Goal: Navigation & Orientation: Understand site structure

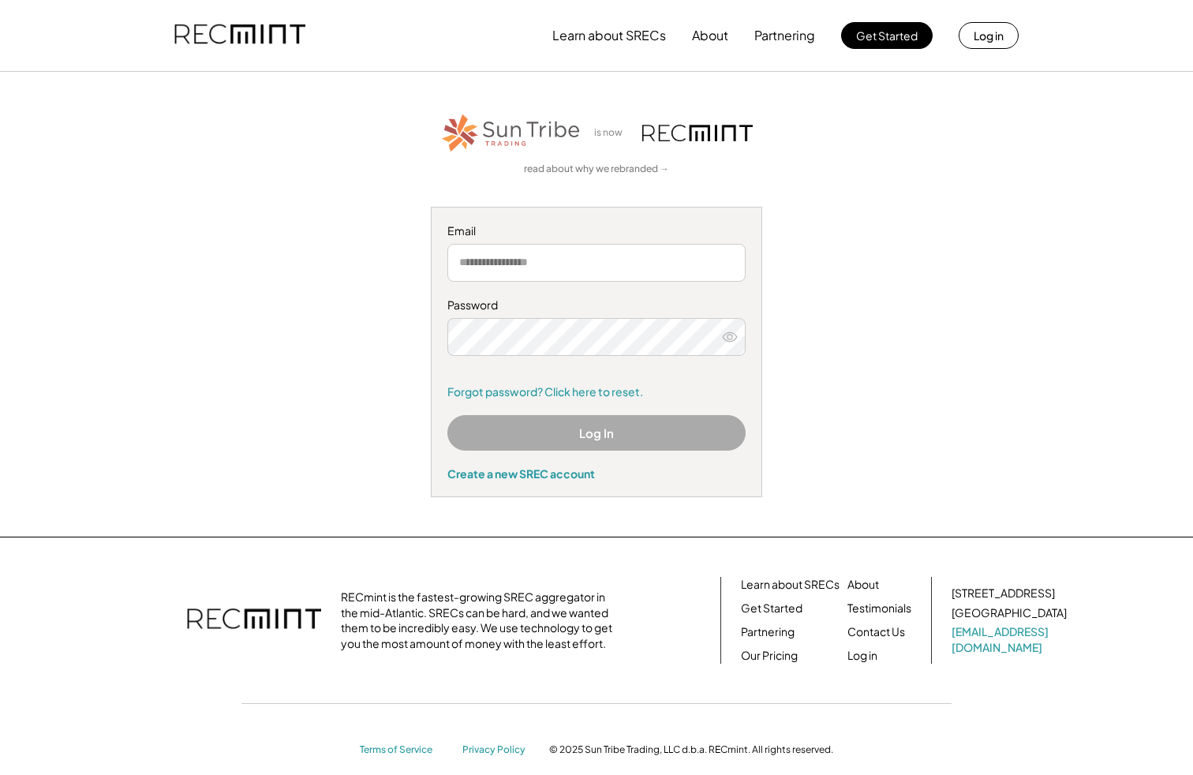
scroll to position [21, 0]
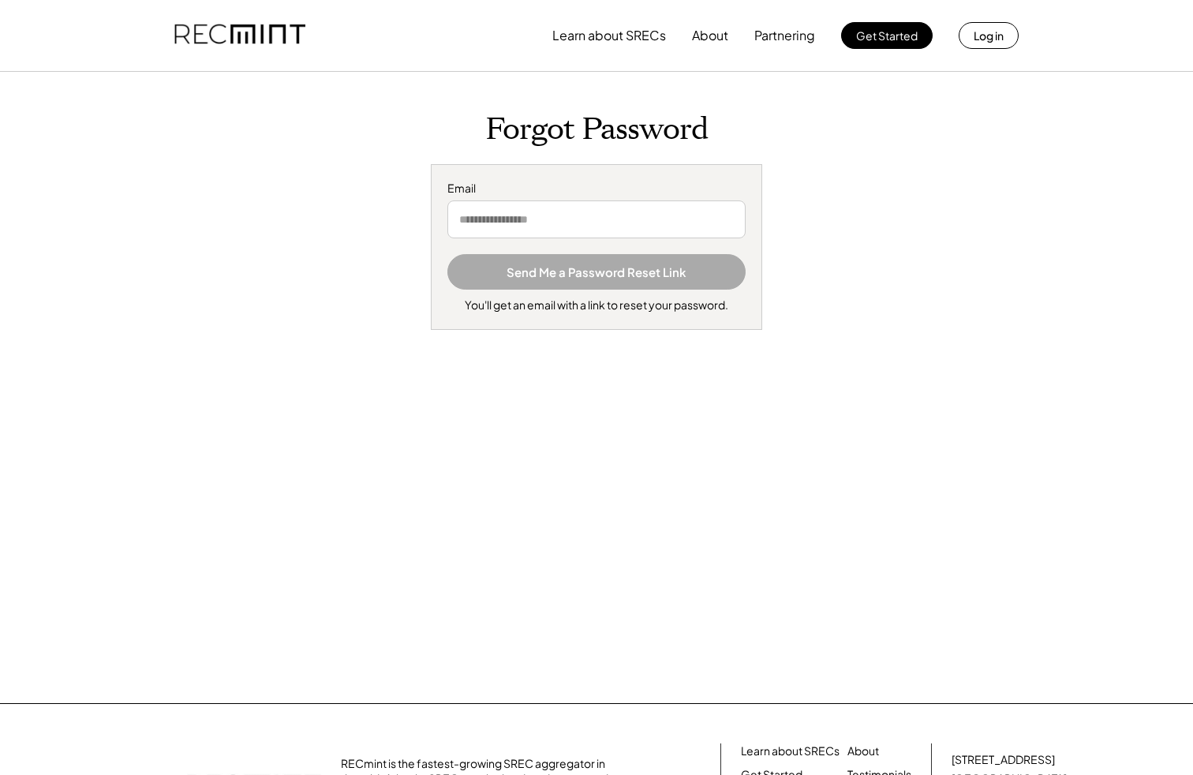
scroll to position [188, 0]
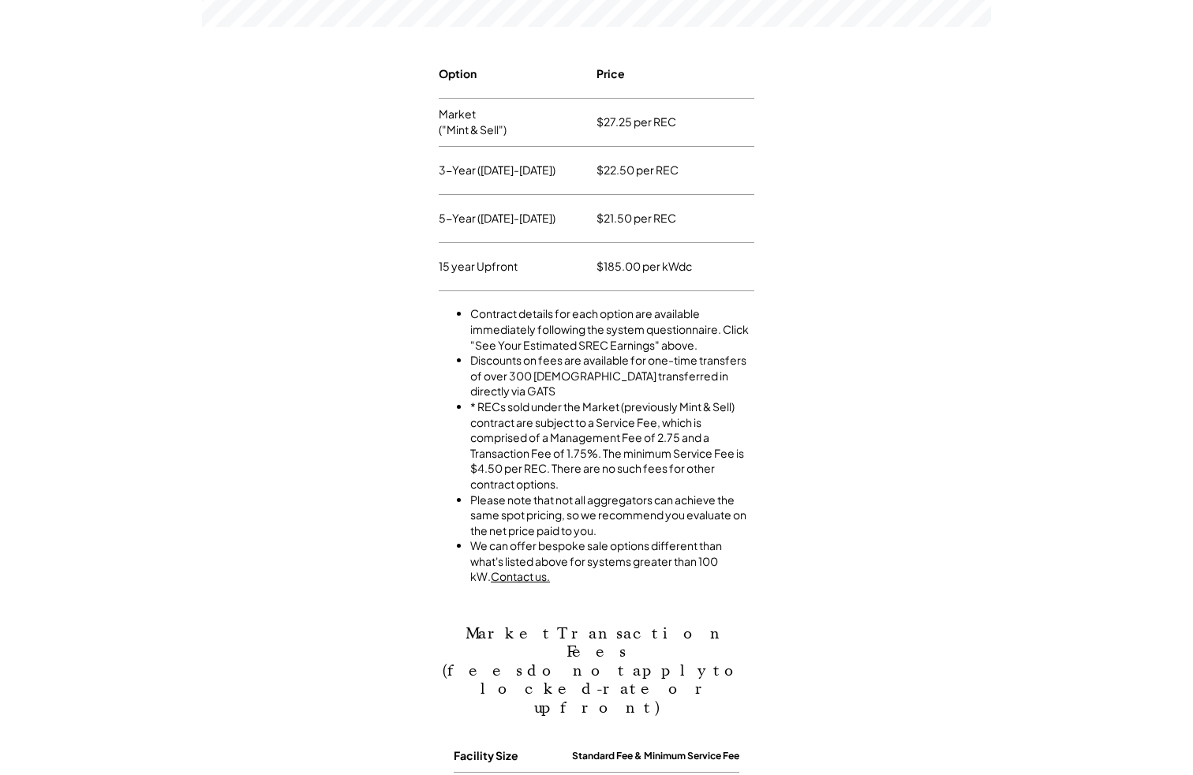
scroll to position [1309, 0]
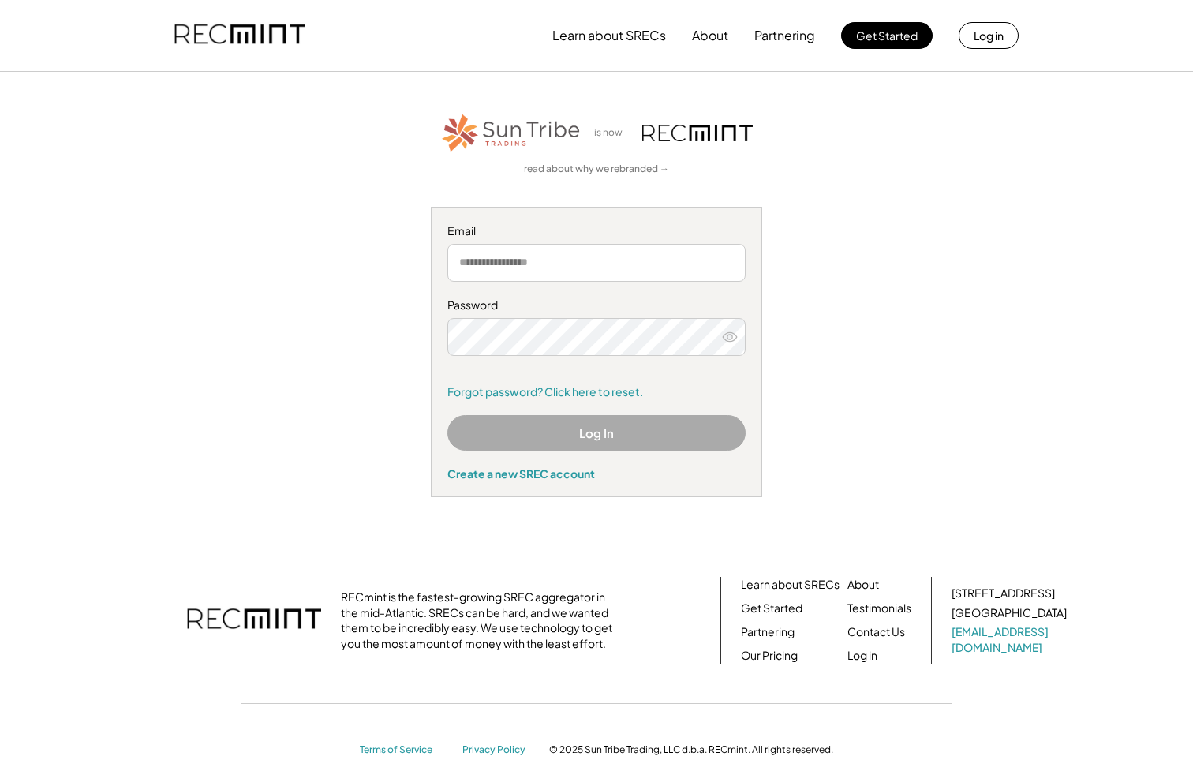
scroll to position [21, 0]
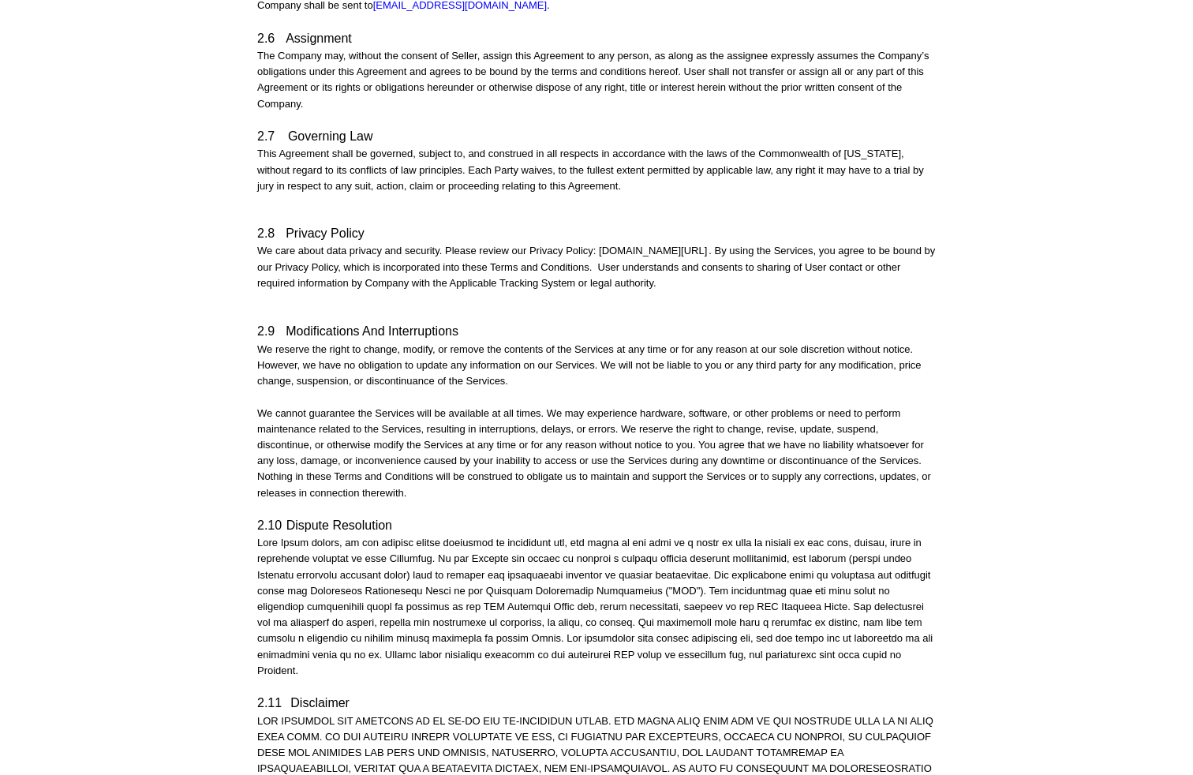
scroll to position [2967, 0]
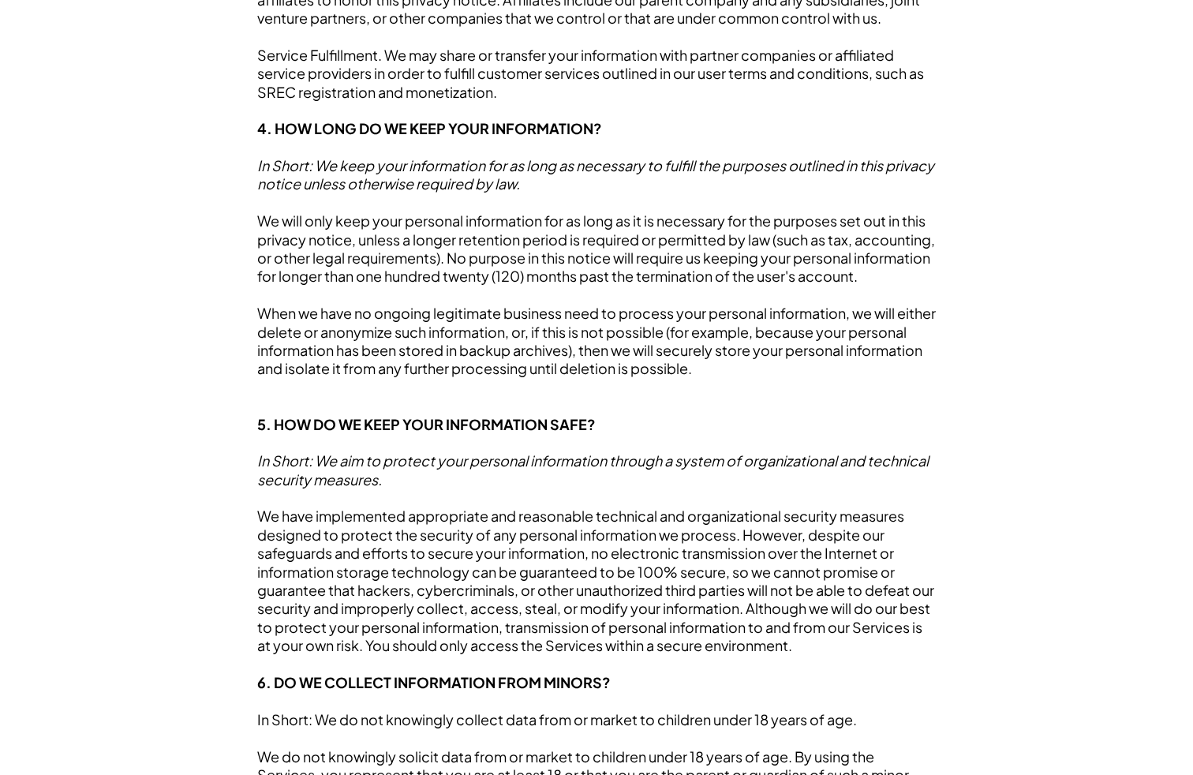
scroll to position [2967, 0]
